Goal: Task Accomplishment & Management: Complete application form

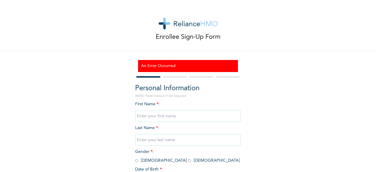
click at [141, 116] on input "text" at bounding box center [188, 116] width 106 height 12
type input "Hassan"
click at [141, 140] on input "text" at bounding box center [188, 140] width 106 height 12
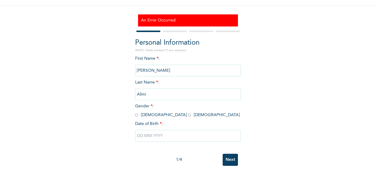
scroll to position [53, 0]
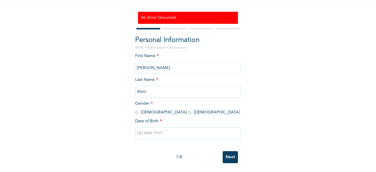
type input "Alimi"
click at [135, 109] on input "radio" at bounding box center [136, 112] width 3 height 6
radio input "true"
click at [147, 129] on input "text" at bounding box center [188, 133] width 106 height 12
select select "8"
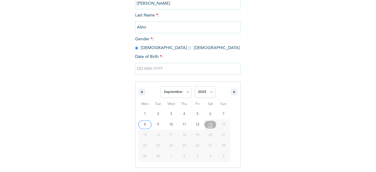
scroll to position [113, 0]
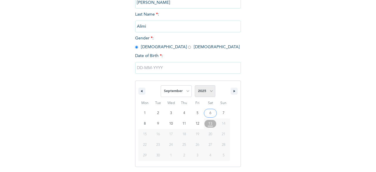
click at [209, 93] on select "2025 2024 2023 2022 2021 2020 2019 2018 2017 2016 2015 2014 2013 2012 2011 2010…" at bounding box center [205, 91] width 21 height 12
select select "1976"
click at [195, 86] on select "2025 2024 2023 2022 2021 2020 2019 2018 2017 2016 2015 2014 2013 2012 2011 2010…" at bounding box center [205, 91] width 21 height 12
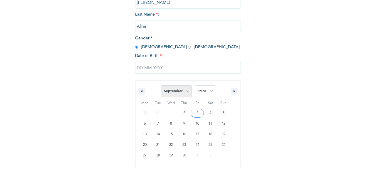
click at [185, 94] on select "January February March April May June July August September October November De…" at bounding box center [175, 91] width 31 height 12
select select "2"
click at [160, 86] on select "January February March April May June July August September October November De…" at bounding box center [175, 91] width 31 height 12
type input "[DATE]"
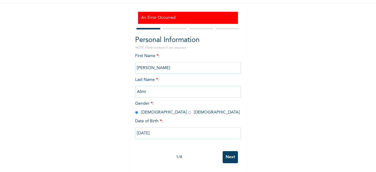
scroll to position [53, 0]
click at [229, 153] on input "Next" at bounding box center [229, 157] width 15 height 12
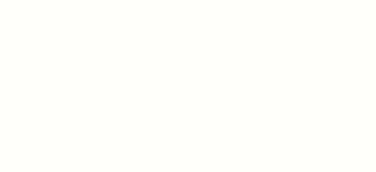
click at [142, 70] on div at bounding box center [188, 86] width 376 height 172
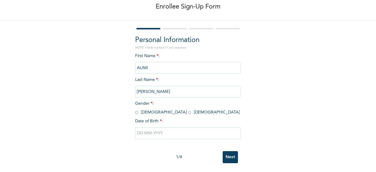
scroll to position [35, 0]
click at [135, 110] on input "radio" at bounding box center [136, 112] width 3 height 6
radio input "true"
click at [153, 130] on input "text" at bounding box center [188, 133] width 106 height 12
select select "8"
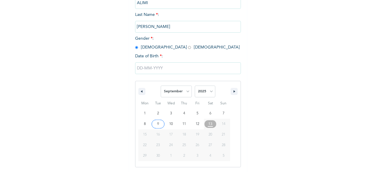
scroll to position [95, 0]
click at [207, 92] on select "2025 2024 2023 2022 2021 2020 2019 2018 2017 2016 2015 2014 2013 2012 2011 2010…" at bounding box center [205, 91] width 21 height 12
select select "1976"
click at [195, 86] on select "2025 2024 2023 2022 2021 2020 2019 2018 2017 2016 2015 2014 2013 2012 2011 2010…" at bounding box center [205, 91] width 21 height 12
click at [186, 92] on select "January February March April May June July August September October November De…" at bounding box center [175, 91] width 31 height 12
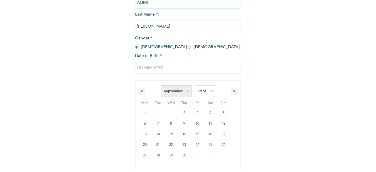
select select "2"
click at [160, 86] on select "January February March April May June July August September October November De…" at bounding box center [175, 91] width 31 height 12
type input "[DATE]"
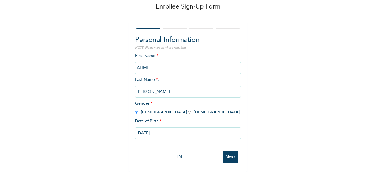
click at [230, 153] on input "Next" at bounding box center [229, 157] width 15 height 12
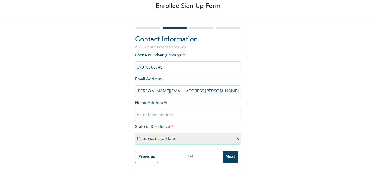
click at [153, 111] on input "text" at bounding box center [188, 115] width 106 height 12
type input "4 [PERSON_NAME] CLOSE, ZONE D, IFESOWAPO MODEL ESTATE,[GEOGRAPHIC_DATA],[GEOGRA…"
click at [234, 134] on select "Please select a State [PERSON_NAME] (FCT) [PERSON_NAME] Ibom [GEOGRAPHIC_DATA] …" at bounding box center [188, 139] width 106 height 12
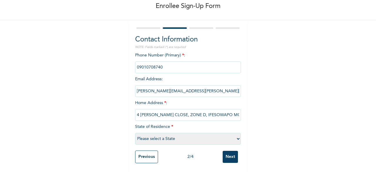
select select "31"
click at [135, 133] on select "Please select a State [PERSON_NAME] (FCT) [PERSON_NAME] Ibom [GEOGRAPHIC_DATA] …" at bounding box center [188, 139] width 106 height 12
click at [226, 150] on input "Next" at bounding box center [229, 156] width 15 height 12
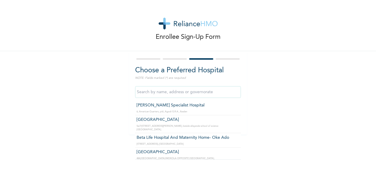
click at [146, 93] on input "text" at bounding box center [188, 92] width 106 height 12
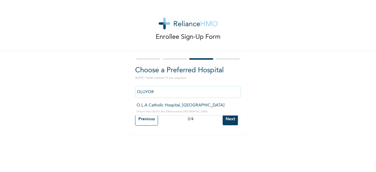
type input "O.L.A Catholic Hospital, [GEOGRAPHIC_DATA]"
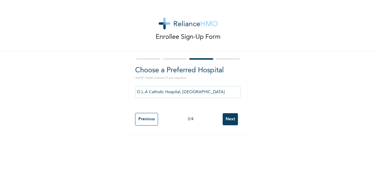
click at [229, 122] on input "Next" at bounding box center [229, 119] width 15 height 12
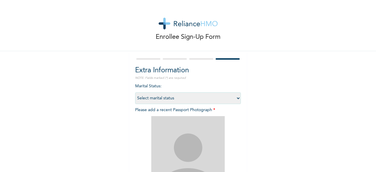
click at [236, 100] on select "Select marital status [DEMOGRAPHIC_DATA] Married [DEMOGRAPHIC_DATA] Widow/[DEMO…" at bounding box center [188, 98] width 106 height 12
select select "2"
click at [135, 92] on select "Select marital status [DEMOGRAPHIC_DATA] Married [DEMOGRAPHIC_DATA] Widow/[DEMO…" at bounding box center [188, 98] width 106 height 12
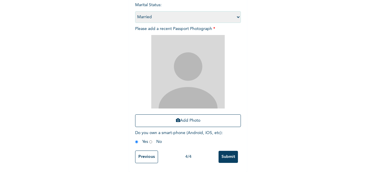
scroll to position [82, 0]
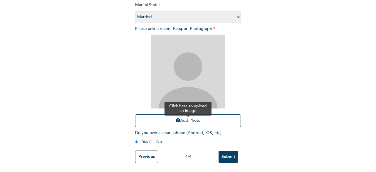
click at [176, 121] on icon "button" at bounding box center [178, 120] width 4 height 4
click at [184, 117] on button "Add Photo" at bounding box center [188, 120] width 106 height 13
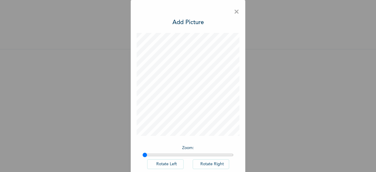
scroll to position [33, 0]
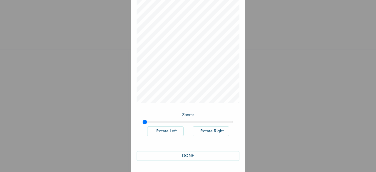
click at [187, 154] on button "DONE" at bounding box center [187, 156] width 103 height 10
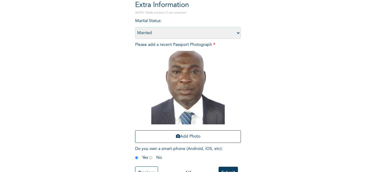
scroll to position [86, 0]
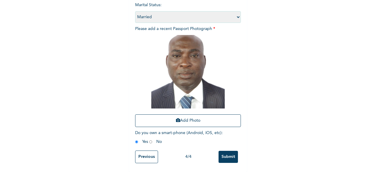
click at [228, 151] on input "Submit" at bounding box center [227, 156] width 19 height 12
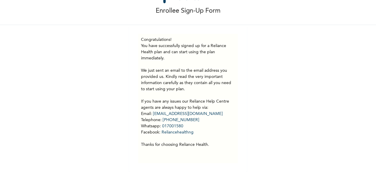
scroll to position [0, 0]
